Goal: Check status: Check status

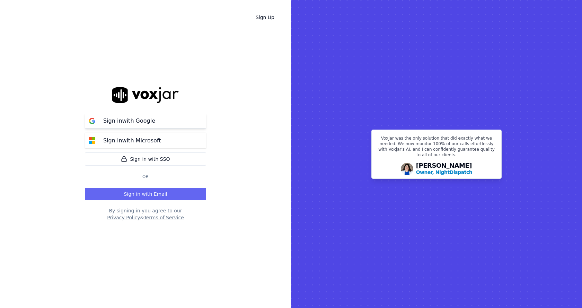
click at [128, 125] on button "Sign in with Google" at bounding box center [145, 121] width 121 height 16
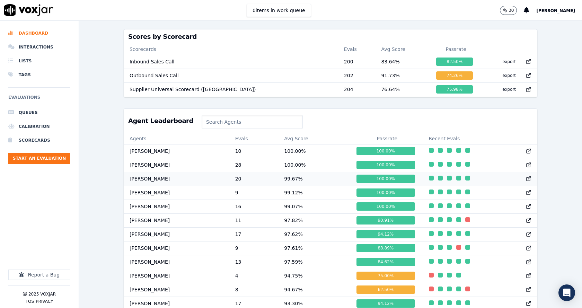
scroll to position [0, 0]
click at [361, 252] on div "88.89 %" at bounding box center [385, 247] width 58 height 8
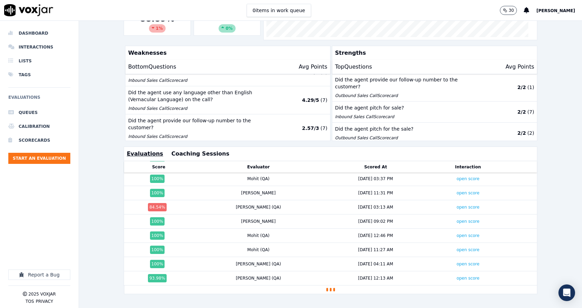
scroll to position [12, 0]
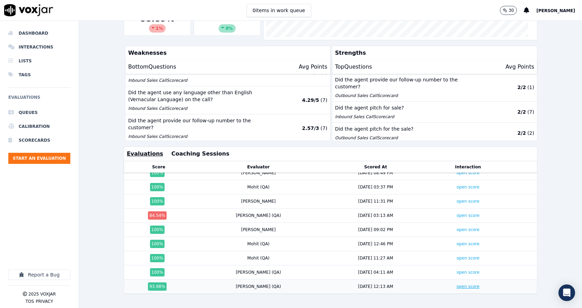
click at [456, 284] on link "open score" at bounding box center [467, 286] width 23 height 5
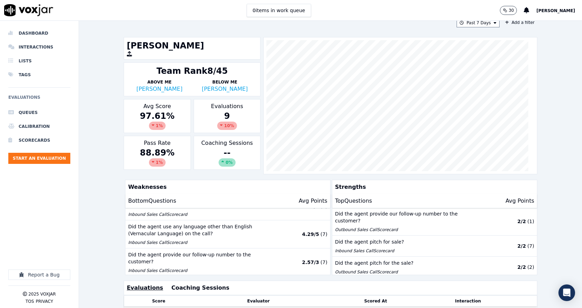
scroll to position [0, 0]
